Goal: Task Accomplishment & Management: Use online tool/utility

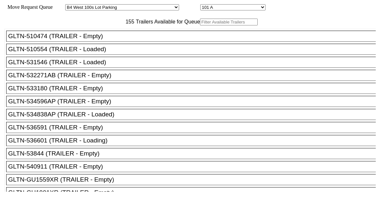
click at [121, 8] on select "Started [GEOGRAPHIC_DATA][PERSON_NAME][PERSON_NAME] [GEOGRAPHIC_DATA][PERSON_NA…" at bounding box center [122, 7] width 114 height 6
select select "526"
click at [71, 5] on select "Started [GEOGRAPHIC_DATA][PERSON_NAME][PERSON_NAME] [GEOGRAPHIC_DATA][PERSON_NA…" at bounding box center [122, 7] width 114 height 6
click at [176, 7] on div at bounding box center [190, 111] width 380 height 223
click at [200, 10] on select "01 02 03 04 05 06 07 08 09 10 11 12 13 14 15 16 17 18 19 20 21 22 23 24 25 26 2…" at bounding box center [232, 7] width 65 height 6
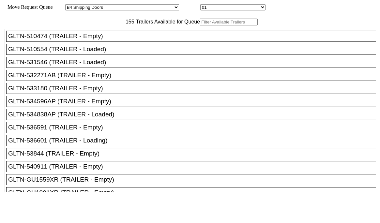
select select "8024"
click at [200, 5] on select "01 02 03 04 05 06 07 08 09 10 11 12 13 14 15 16 17 18 19 20 21 22 23 24 25 26 2…" at bounding box center [232, 7] width 65 height 6
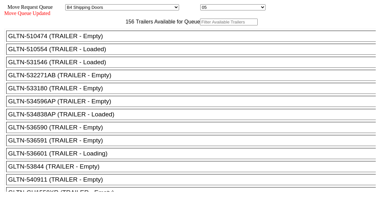
click at [200, 25] on input "text" at bounding box center [229, 22] width 58 height 7
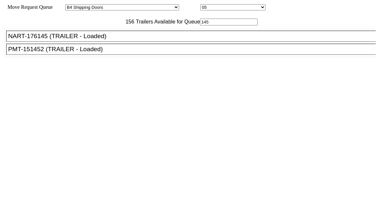
type input "145"
click at [103, 40] on div "NART-176145 (TRAILER - Loaded)" at bounding box center [193, 36] width 371 height 7
